Goal: Check status: Check status

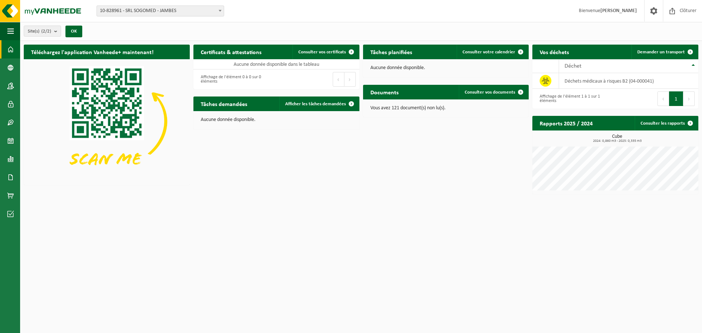
click at [149, 11] on span "10-828961 - SRL SOGOMED - JAMBES" at bounding box center [160, 11] width 127 height 10
select select "87887"
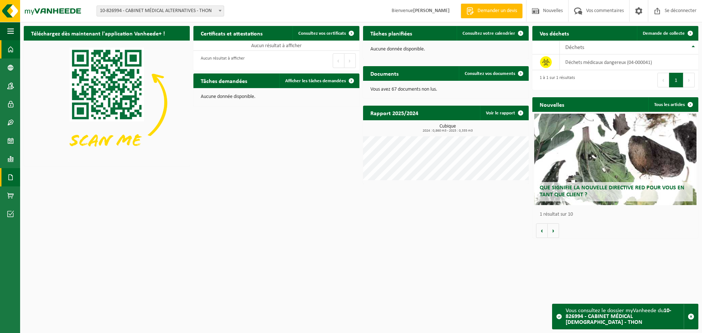
click at [9, 180] on span at bounding box center [10, 177] width 7 height 18
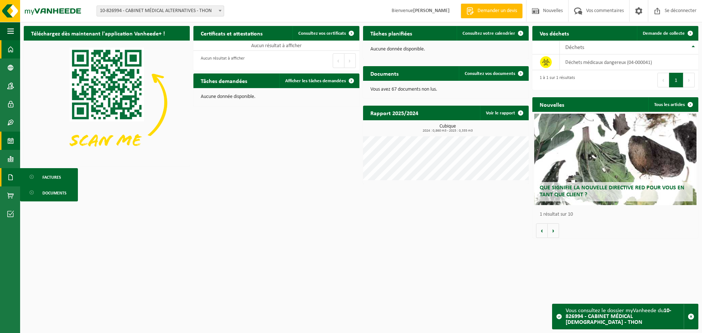
click at [11, 144] on span at bounding box center [10, 141] width 7 height 18
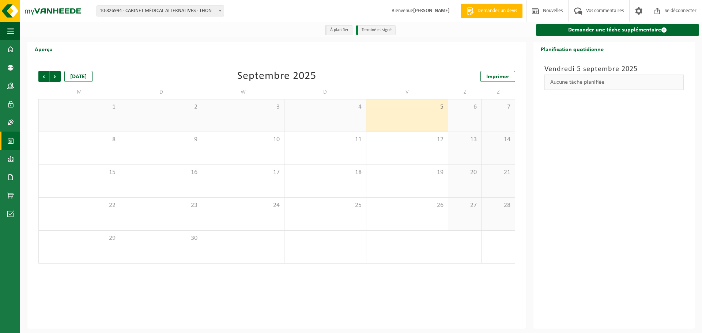
click at [100, 125] on div "1" at bounding box center [79, 115] width 81 height 32
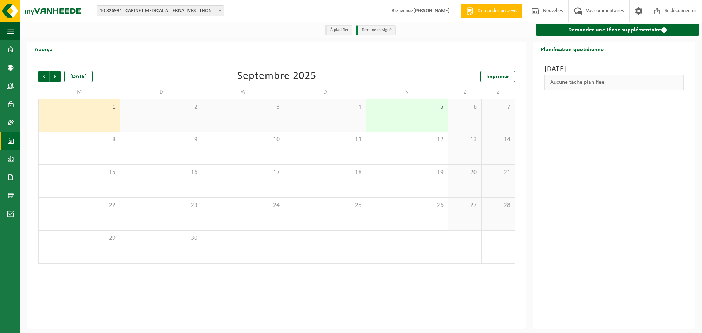
click at [404, 123] on div "5" at bounding box center [407, 115] width 82 height 32
